Goal: Browse casually

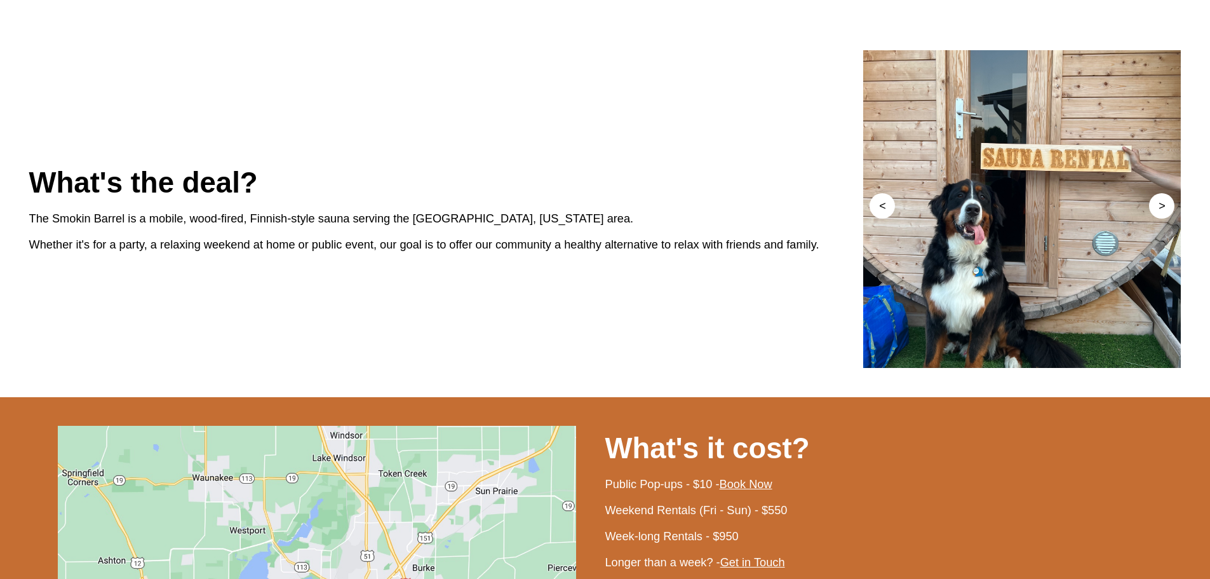
scroll to position [635, 0]
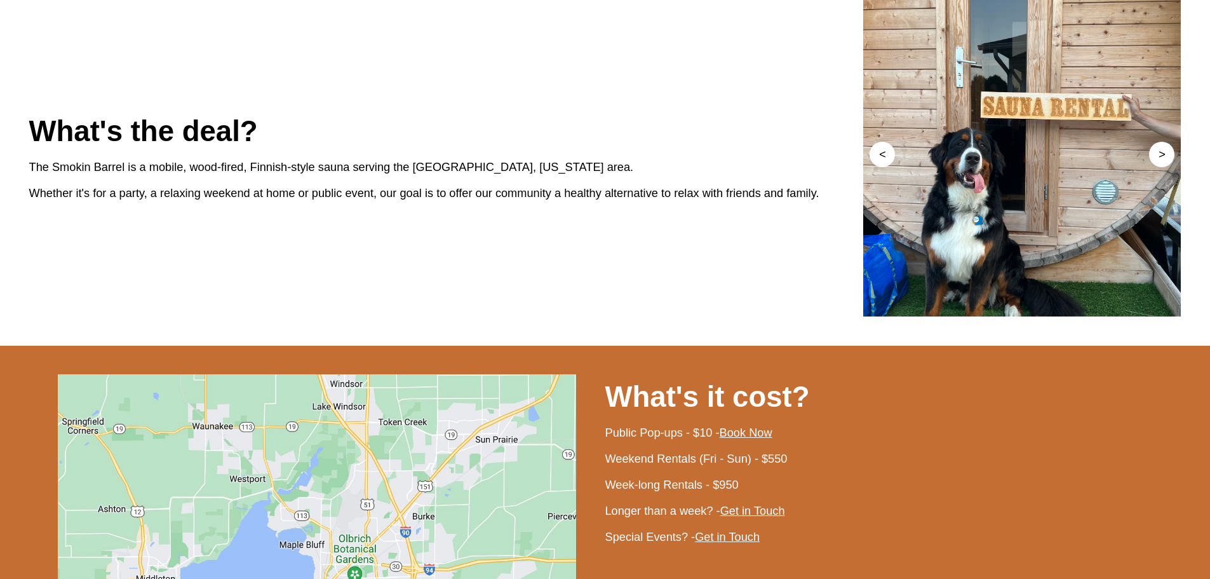
click at [731, 316] on div "What's the deal? The Smokin Barrel is a mobile, wood-fired, Finnish-style sauna…" at bounding box center [446, 158] width 835 height 318
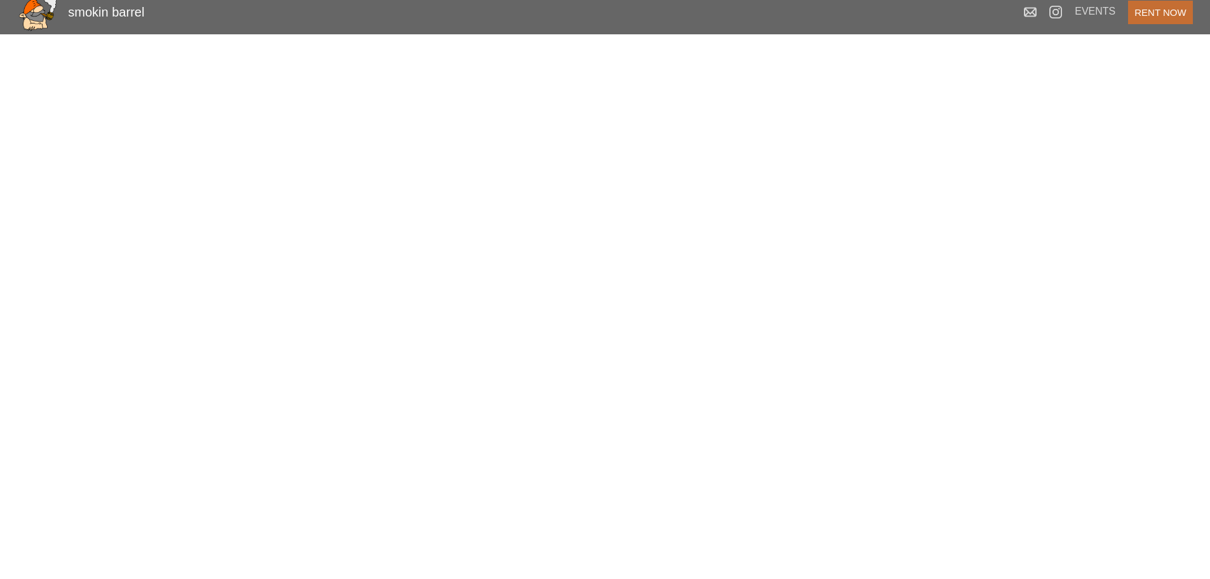
scroll to position [0, 0]
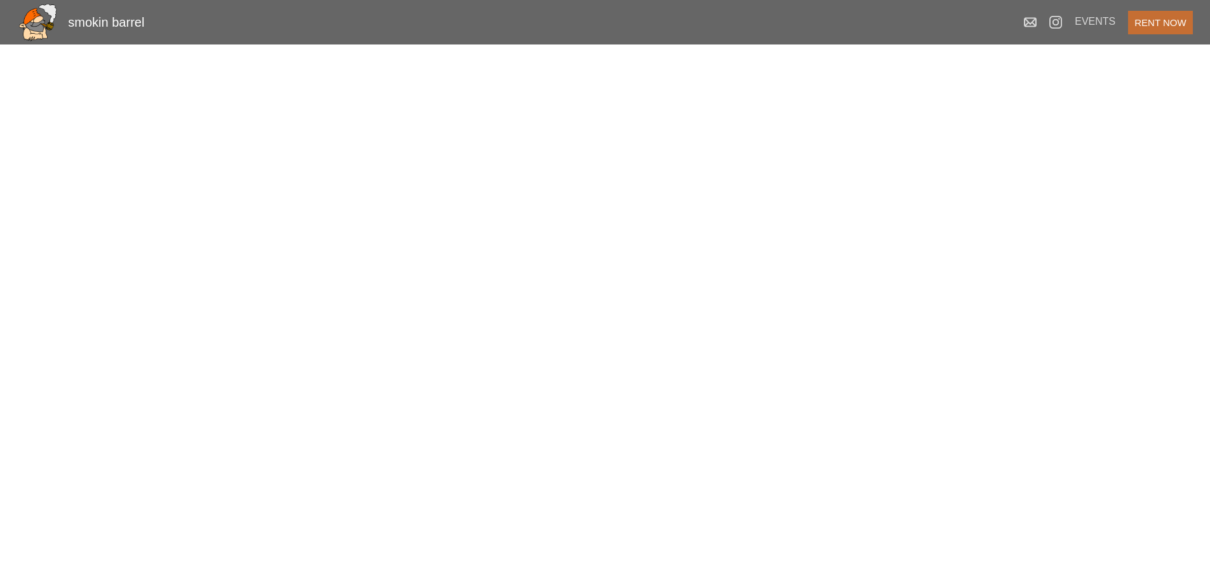
click at [53, 28] on img at bounding box center [37, 22] width 41 height 41
click at [91, 19] on div "smokin barrel" at bounding box center [106, 22] width 76 height 15
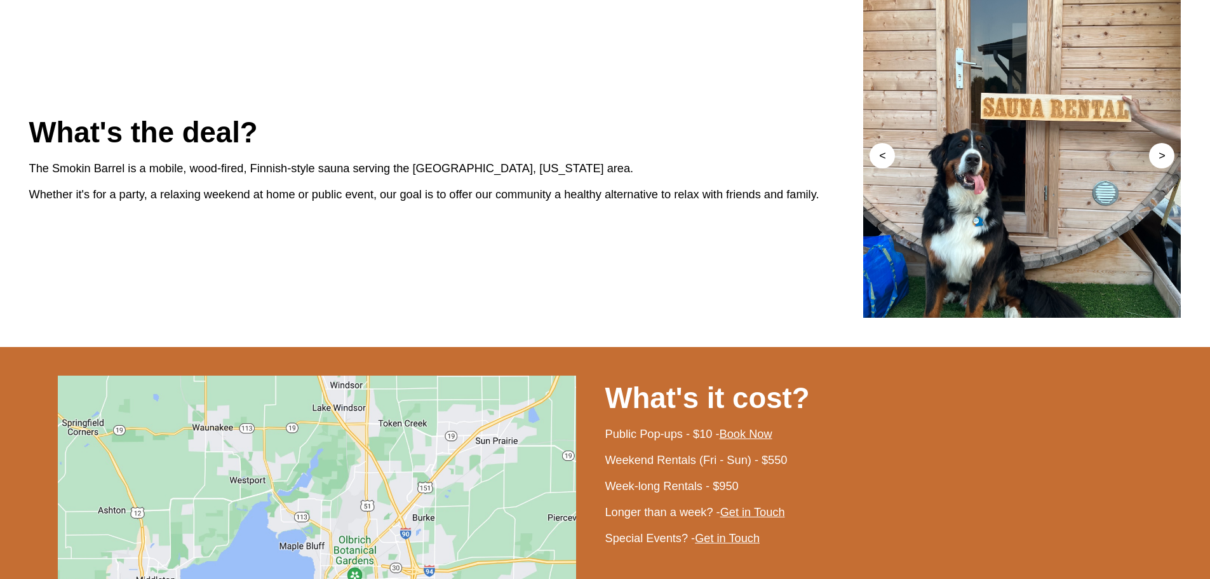
scroll to position [635, 0]
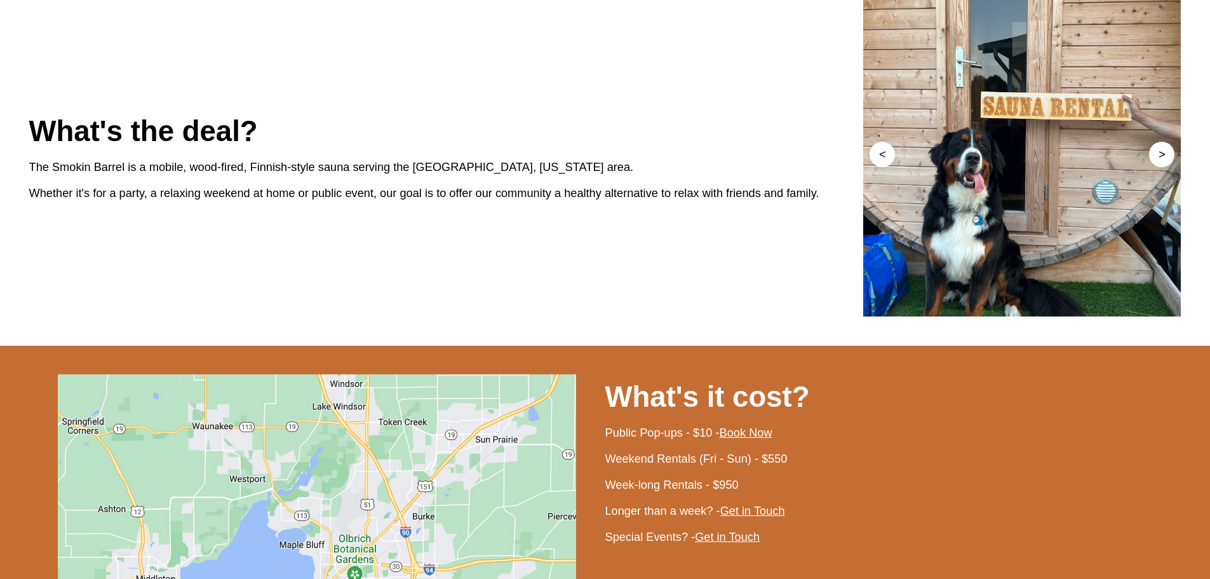
click at [778, 316] on div "What's the deal? The Smokin Barrel is a mobile, wood-fired, Finnish-style sauna…" at bounding box center [446, 158] width 835 height 318
click at [1162, 167] on button ">" at bounding box center [1161, 154] width 25 height 25
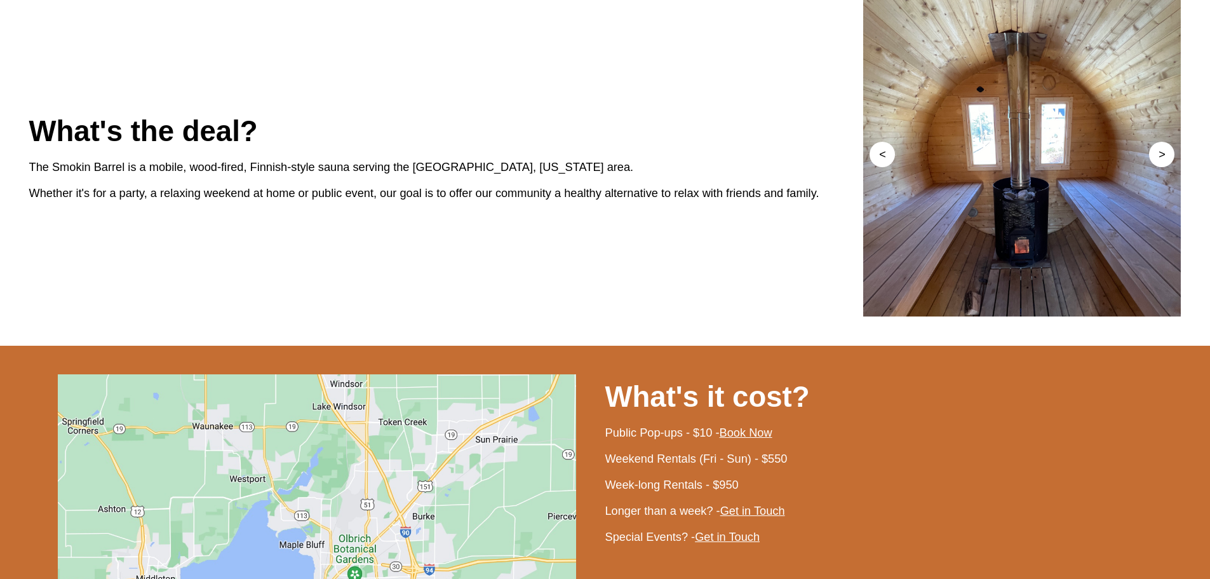
click at [1162, 167] on button ">" at bounding box center [1161, 154] width 25 height 25
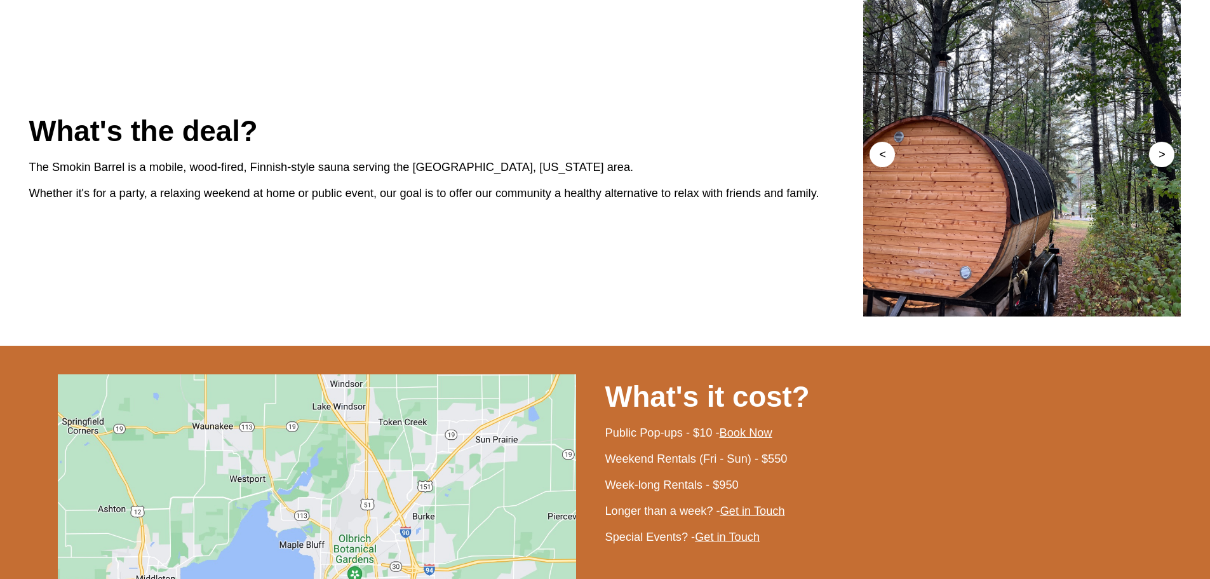
click at [1162, 167] on button ">" at bounding box center [1161, 154] width 25 height 25
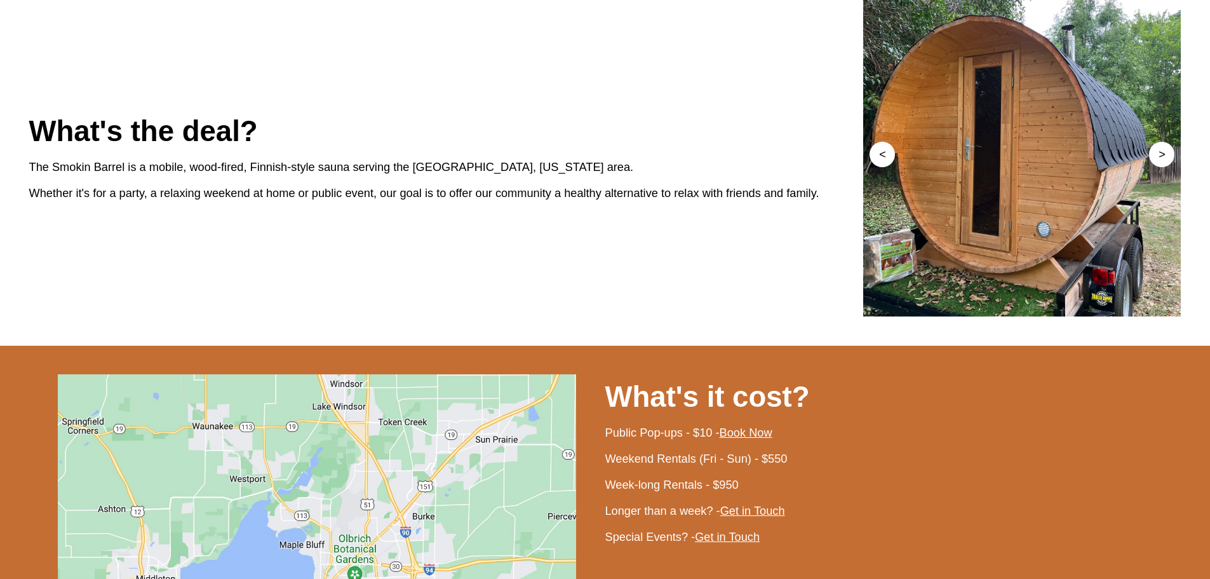
click at [1162, 167] on button ">" at bounding box center [1161, 154] width 25 height 25
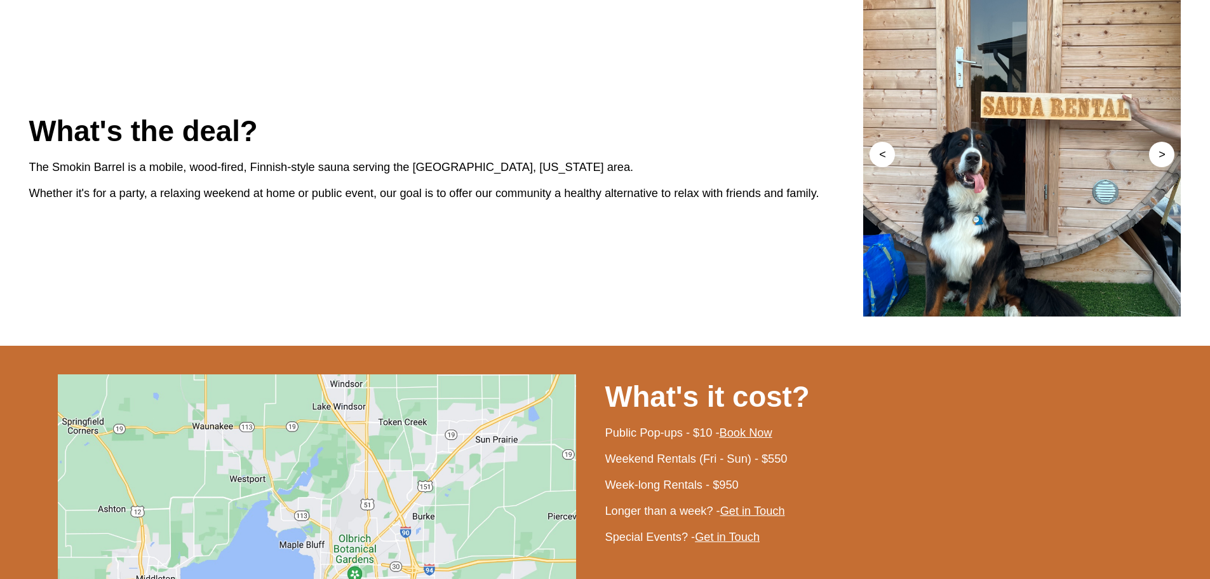
click at [441, 316] on div "What's the deal? The Smokin Barrel is a mobile, wood-fired, Finnish-style sauna…" at bounding box center [446, 158] width 835 height 318
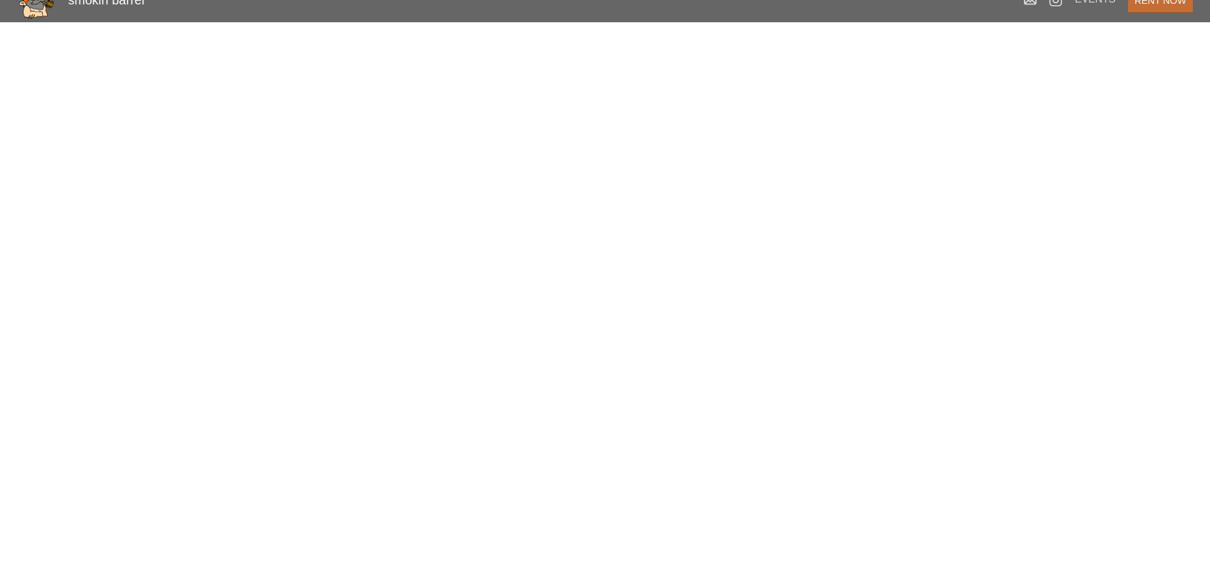
scroll to position [0, 0]
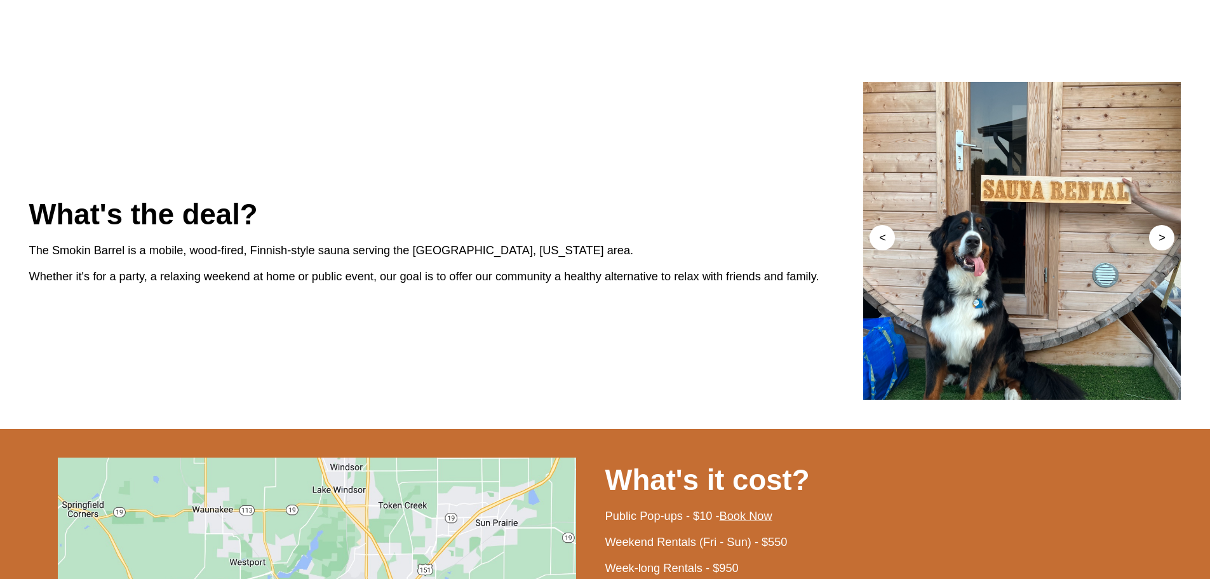
scroll to position [508, 0]
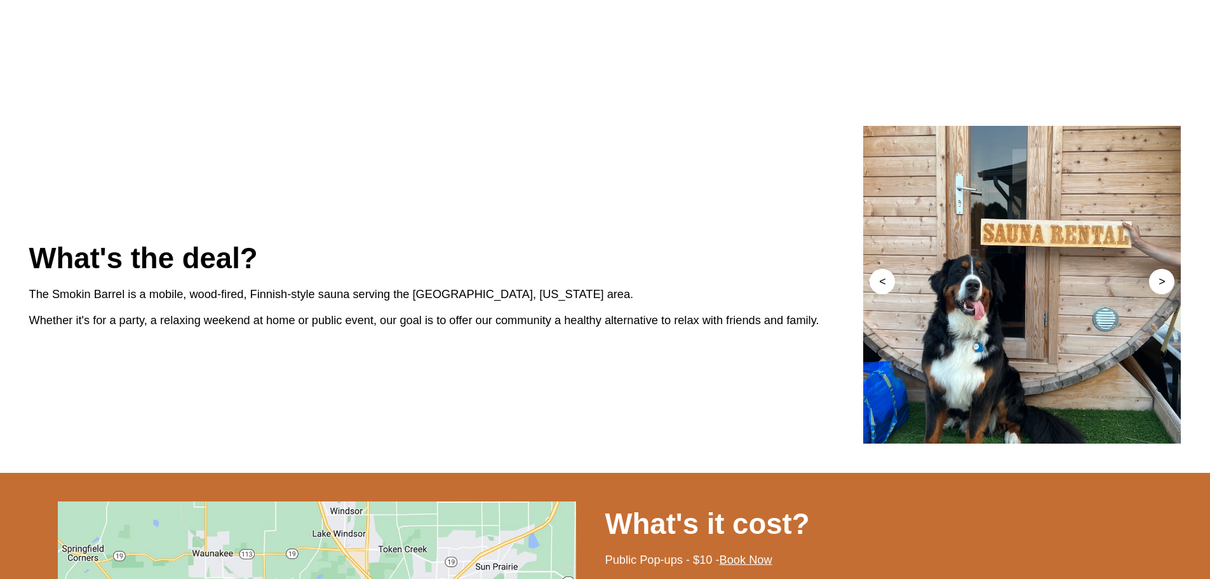
click at [881, 294] on button "<" at bounding box center [882, 281] width 25 height 25
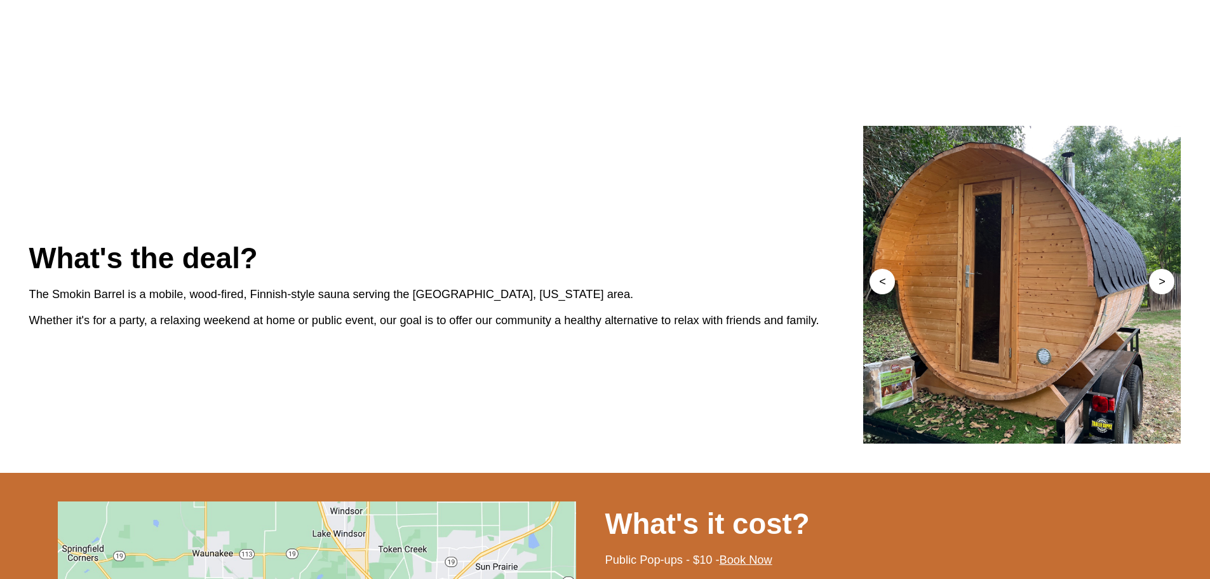
click at [881, 294] on button "<" at bounding box center [882, 281] width 25 height 25
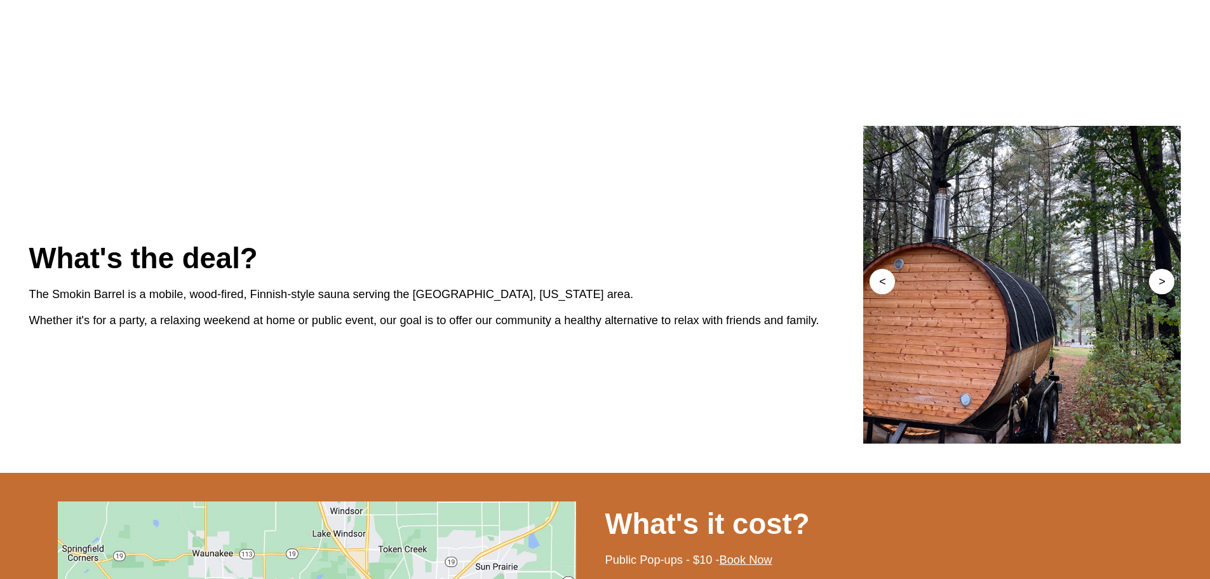
click at [881, 294] on button "<" at bounding box center [882, 281] width 25 height 25
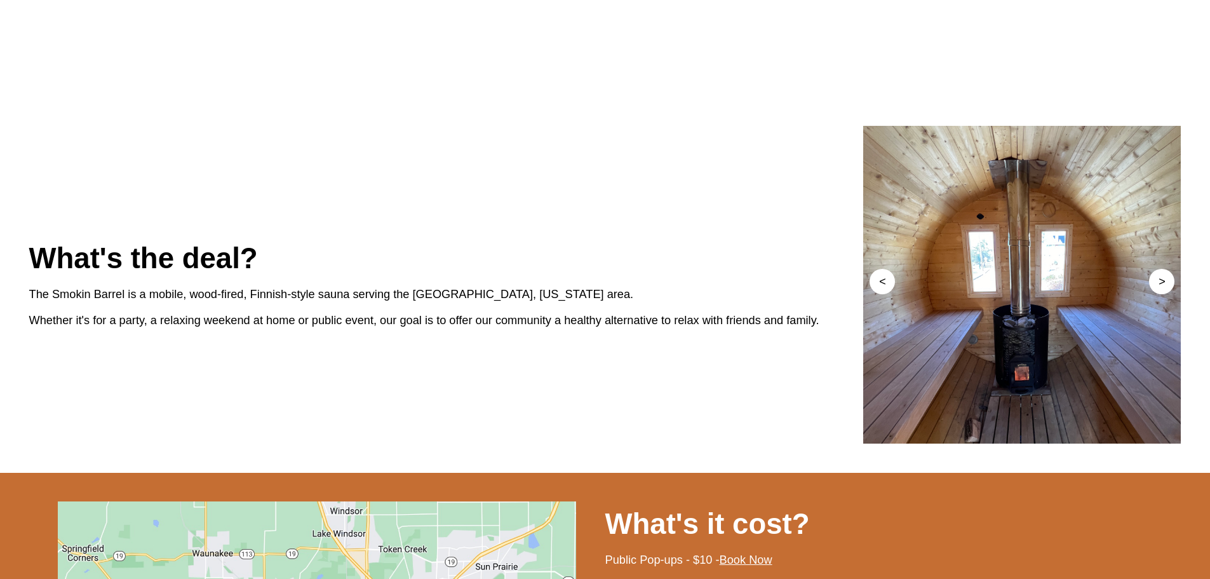
click at [881, 294] on button "<" at bounding box center [882, 281] width 25 height 25
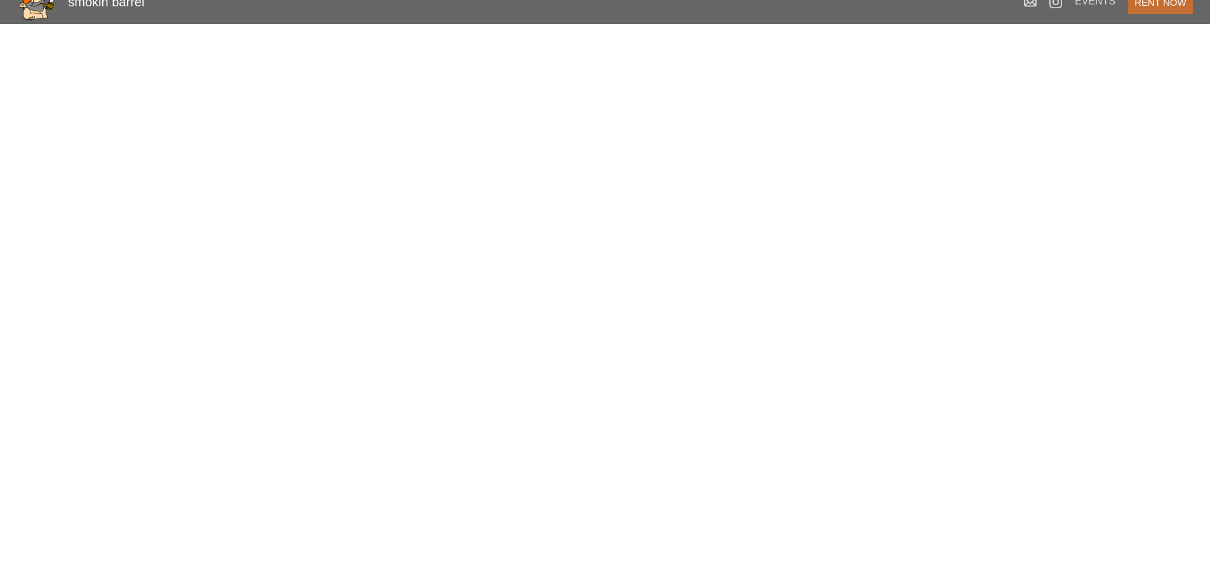
scroll to position [0, 0]
